Goal: Transaction & Acquisition: Purchase product/service

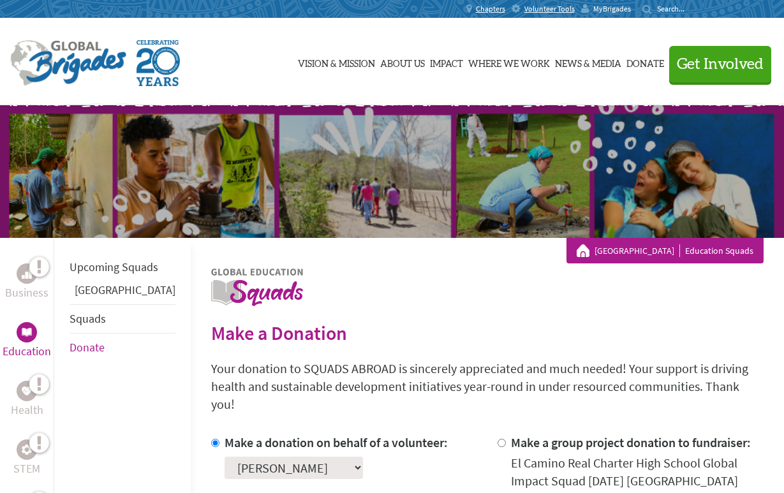
click at [595, 8] on span "MyBrigades" at bounding box center [612, 9] width 38 height 10
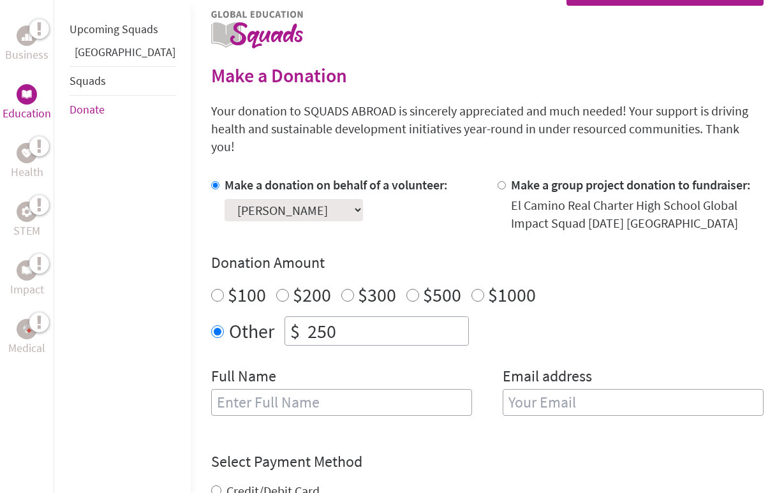
scroll to position [262, 0]
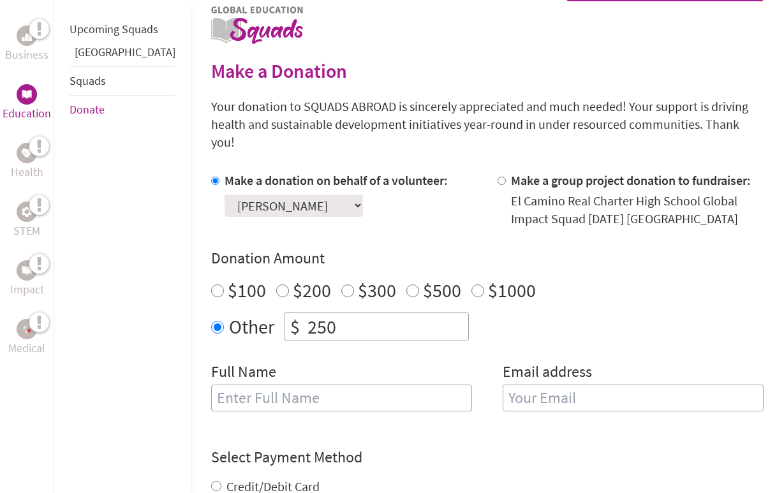
click at [86, 88] on link "Squads" at bounding box center [88, 80] width 36 height 15
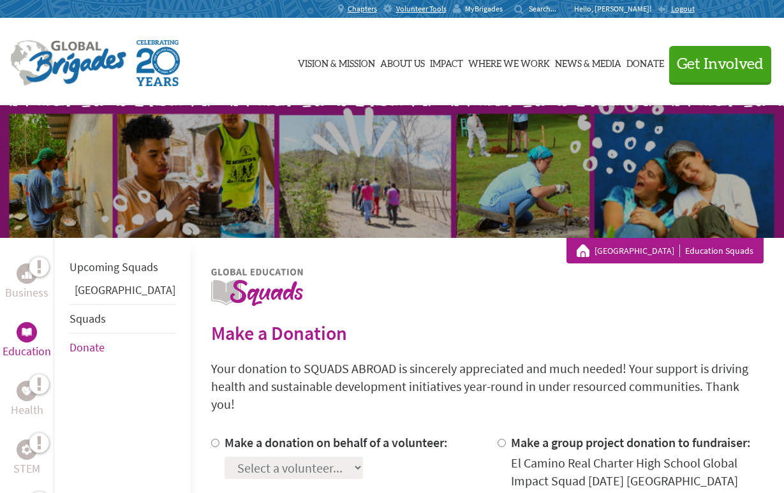
click at [503, 7] on span "MyBrigades" at bounding box center [484, 9] width 38 height 10
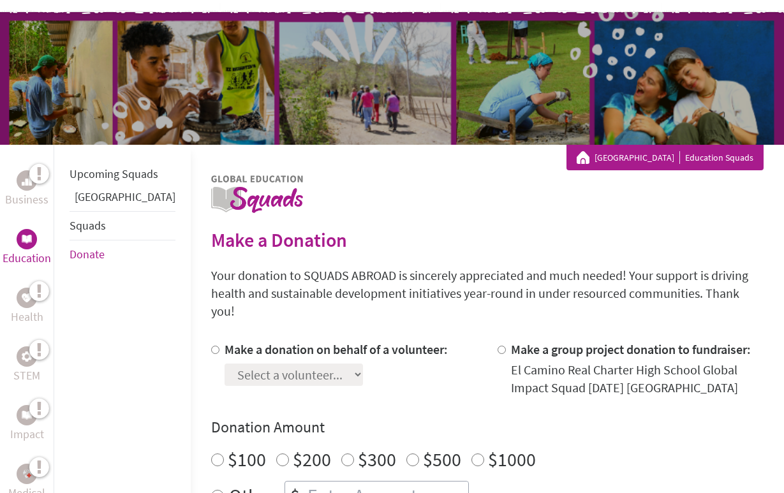
scroll to position [159, 0]
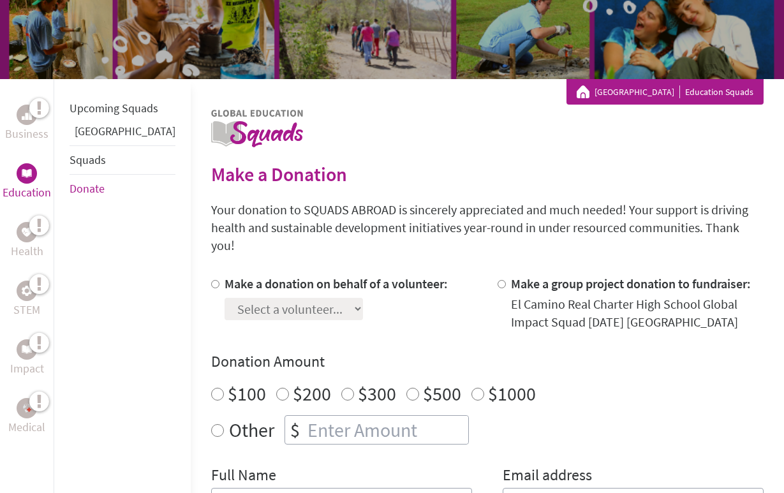
click at [211, 280] on input "Make a donation on behalf of a volunteer:" at bounding box center [215, 284] width 8 height 8
radio input "true"
select select "6EF93906-A703-11F0-9E6E-42010A400005"
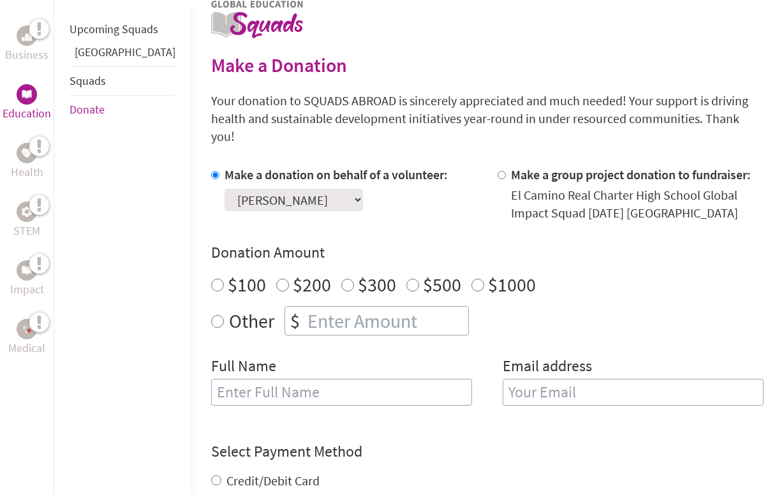
scroll to position [275, 0]
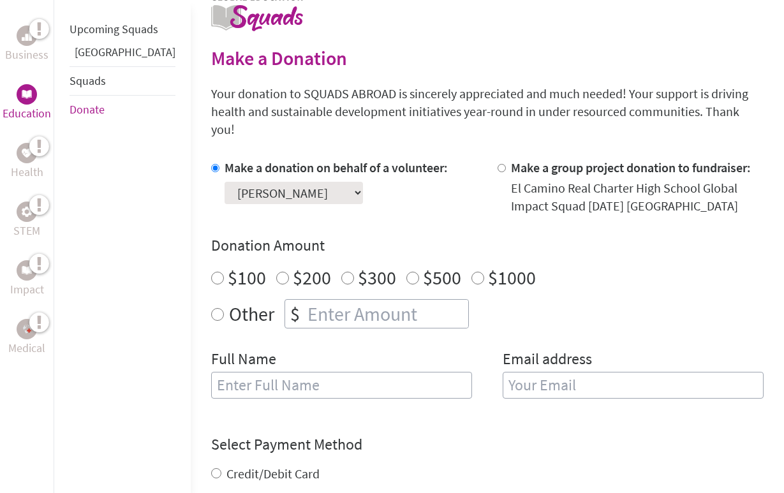
click at [276, 272] on input "$200" at bounding box center [282, 278] width 13 height 13
radio input "true"
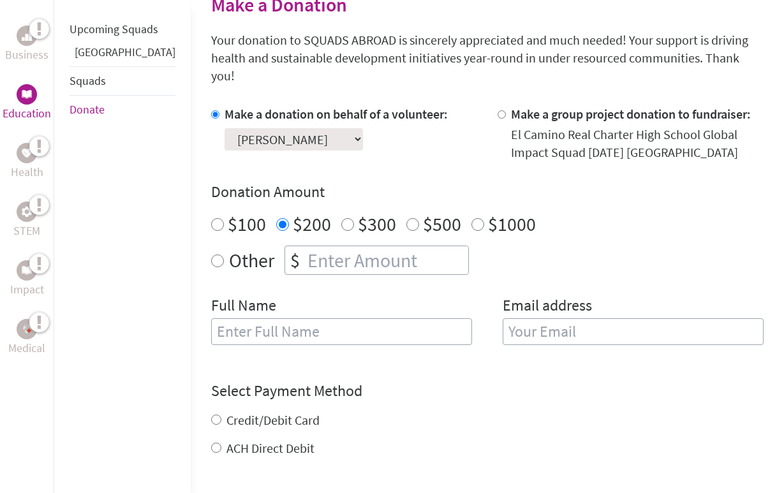
scroll to position [332, 0]
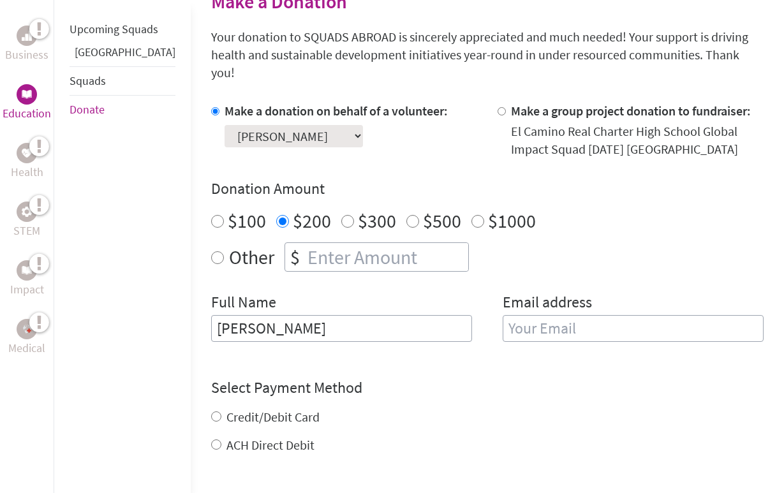
type input "[PERSON_NAME]"
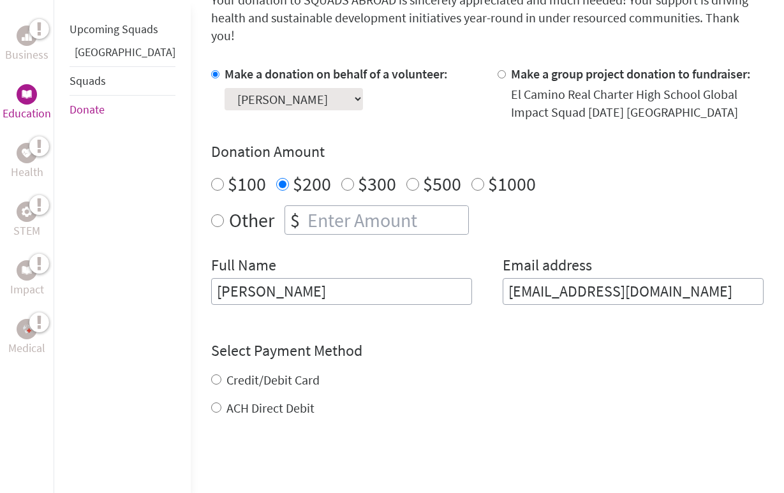
scroll to position [396, 0]
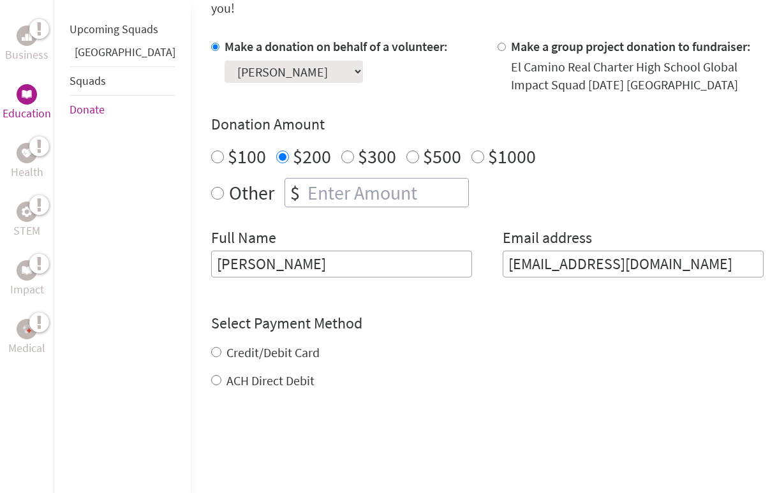
type input "ruthshemesh@gmail.com"
click at [211, 344] on div "Credit/Debit Card ACH Direct Debit" at bounding box center [487, 367] width 553 height 46
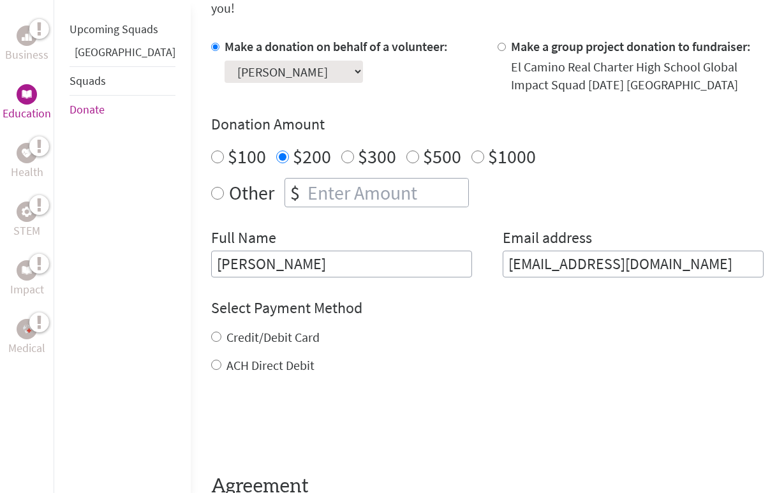
click at [211, 332] on input "Credit/Debit Card" at bounding box center [216, 337] width 10 height 10
radio input "true"
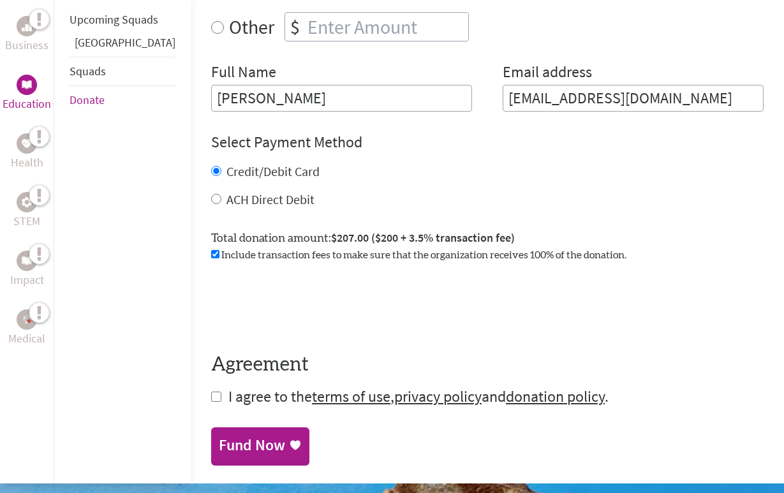
scroll to position [571, 0]
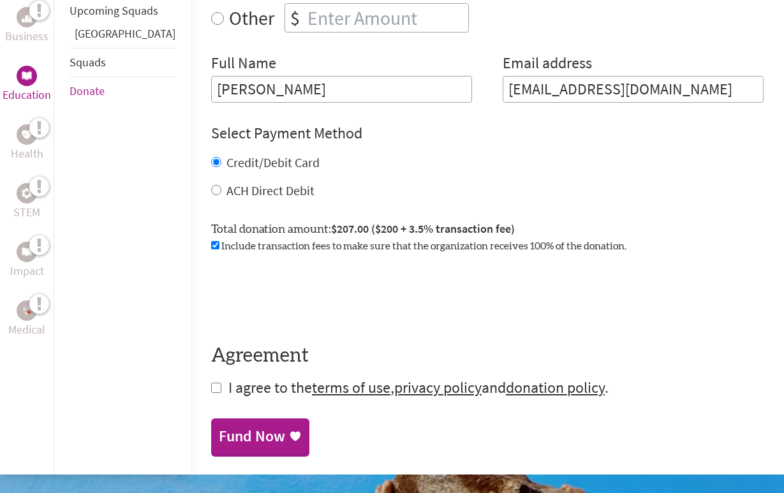
click at [211, 383] on input "checkbox" at bounding box center [216, 388] width 10 height 10
checkbox input "true"
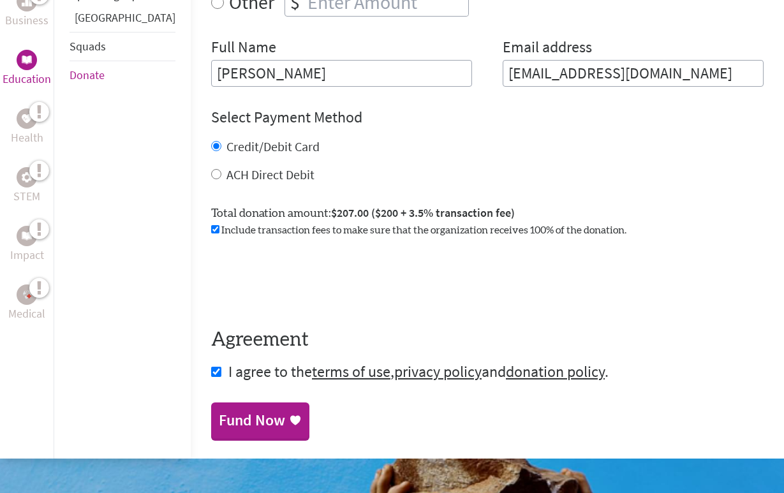
scroll to position [598, 0]
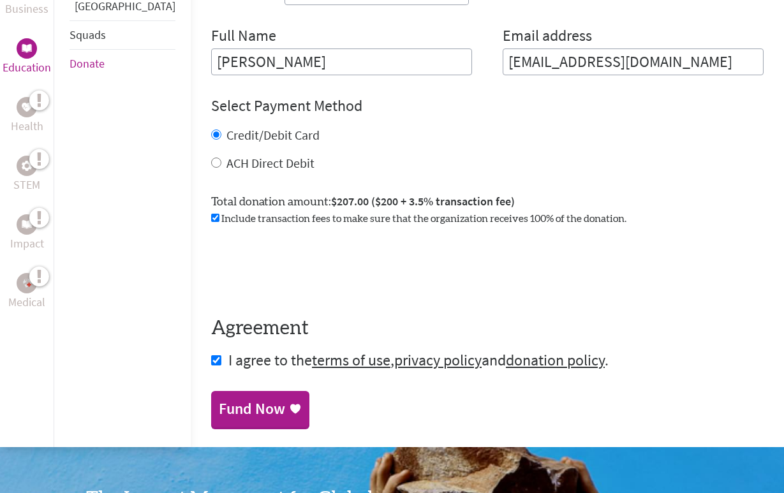
click at [211, 214] on input "checkbox" at bounding box center [215, 218] width 8 height 8
click at [219, 403] on div "Fund Now" at bounding box center [252, 410] width 66 height 20
